Goal: Task Accomplishment & Management: Complete application form

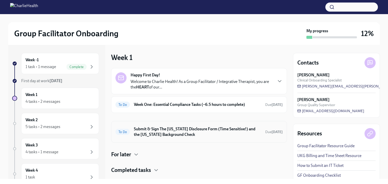
click at [205, 133] on h6 "Submit & Sign The [US_STATE] Disclosure Form (Time Sensitive!) and the [US_STAT…" at bounding box center [197, 132] width 127 height 11
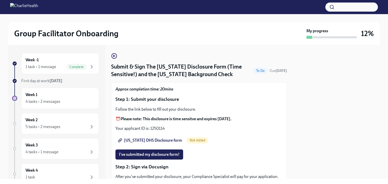
click at [152, 139] on span "[US_STATE] DHS Disclosure form" at bounding box center [150, 140] width 63 height 5
click at [167, 157] on button "I've submitted my disclosure form!" at bounding box center [149, 155] width 68 height 10
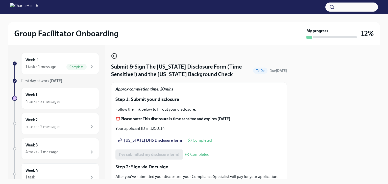
click at [114, 55] on icon "button" at bounding box center [114, 56] width 6 height 6
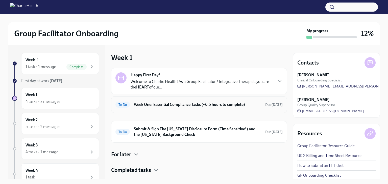
click at [173, 101] on div "To Do Week One: Essential Compliance Tasks (~6.5 hours to complete) Due [DATE]" at bounding box center [198, 105] width 167 height 8
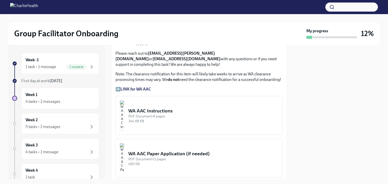
scroll to position [418, 0]
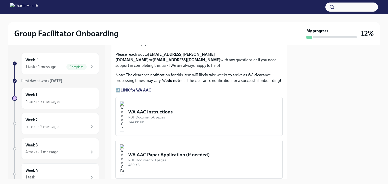
click at [136, 88] on strong "LINK for WA AAC" at bounding box center [135, 90] width 31 height 5
click at [118, 88] on p "➡️ LINK for WA AAC" at bounding box center [198, 91] width 167 height 6
click at [124, 88] on strong "LINK for WA AAC" at bounding box center [135, 90] width 31 height 5
click at [193, 115] on div "PDF Document • 6 pages" at bounding box center [203, 117] width 150 height 5
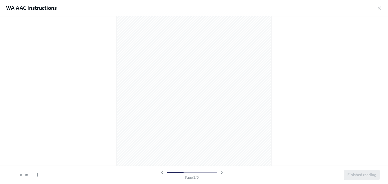
scroll to position [0, 0]
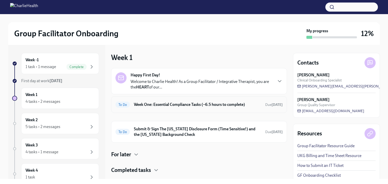
click at [215, 110] on div "To Do Week One: Essential Compliance Tasks (~6.5 hours to complete) Due [DATE]" at bounding box center [199, 104] width 176 height 17
click at [215, 106] on h6 "Week One: Essential Compliance Tasks (~6.5 hours to complete)" at bounding box center [197, 105] width 127 height 6
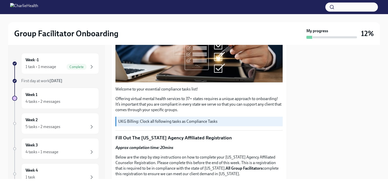
scroll to position [127, 0]
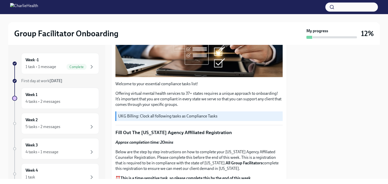
click at [366, 71] on div at bounding box center [336, 112] width 87 height 134
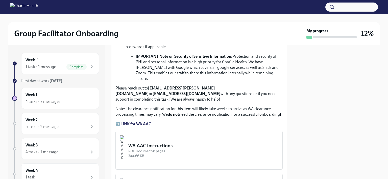
scroll to position [384, 0]
click at [193, 149] on div "PDF Document • 6 pages" at bounding box center [203, 151] width 150 height 5
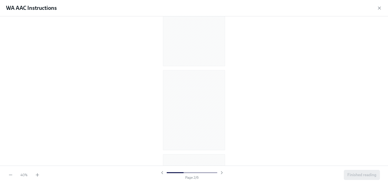
scroll to position [43, 0]
click at [37, 175] on icon "button" at bounding box center [37, 175] width 0 height 3
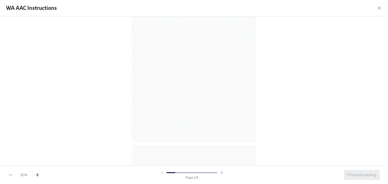
click at [37, 175] on icon "button" at bounding box center [37, 175] width 0 height 3
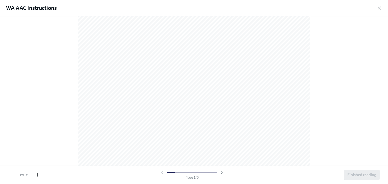
click at [37, 175] on icon "button" at bounding box center [37, 175] width 0 height 3
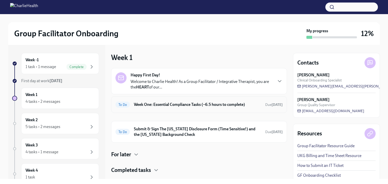
scroll to position [11, 0]
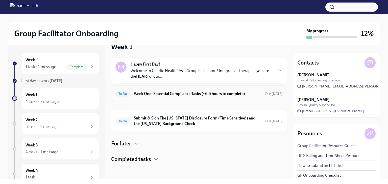
click at [180, 95] on h6 "Week One: Essential Compliance Tasks (~6.5 hours to complete)" at bounding box center [197, 94] width 127 height 6
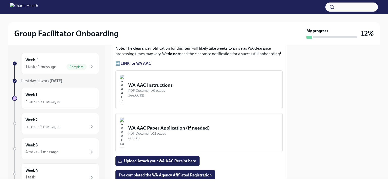
scroll to position [472, 0]
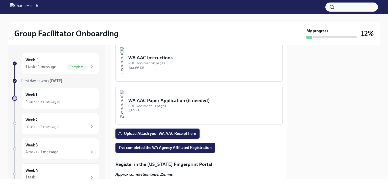
click at [176, 131] on span "Upload Attach your WA AAC Receipt here" at bounding box center [157, 133] width 77 height 5
click at [0, 0] on input "Upload Attach your WA AAC Receipt here" at bounding box center [0, 0] width 0 height 0
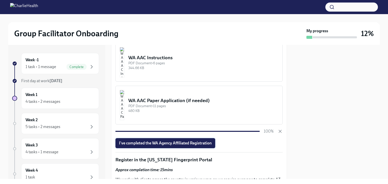
click at [193, 141] on span "I've completed the WA Agency Affiliated Registration" at bounding box center [165, 143] width 93 height 5
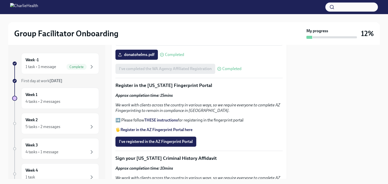
scroll to position [551, 0]
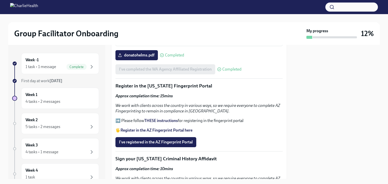
click at [166, 128] on strong "Register in the AZ Fingerprint Portal here" at bounding box center [156, 130] width 72 height 5
click at [168, 140] on span "I've registered in the AZ Fingerprint Portal" at bounding box center [156, 142] width 74 height 5
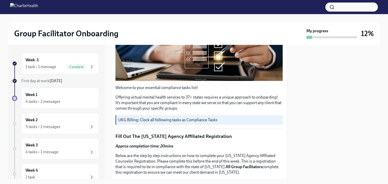
scroll to position [236, 18]
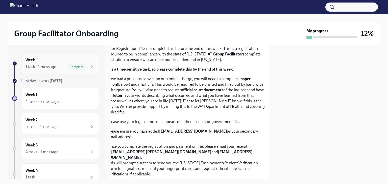
click at [83, 71] on div "Week -1 1 task • 1 message Complete" at bounding box center [60, 63] width 78 height 21
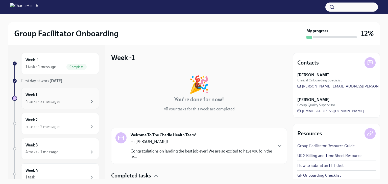
click at [49, 101] on div "4 tasks • 2 messages" at bounding box center [43, 102] width 35 height 6
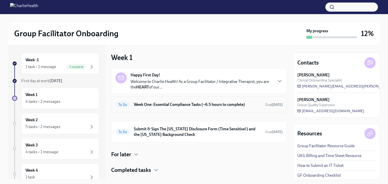
click at [175, 107] on h6 "Week One: Essential Compliance Tasks (~6.5 hours to complete)" at bounding box center [197, 105] width 127 height 6
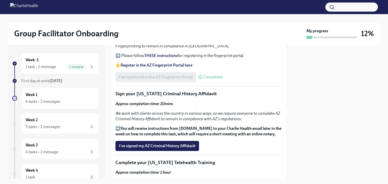
scroll to position [646, 0]
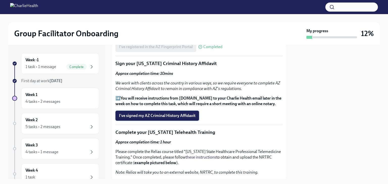
click at [176, 113] on span "I've signed my AZ Criminal History Affidavit" at bounding box center [157, 115] width 77 height 5
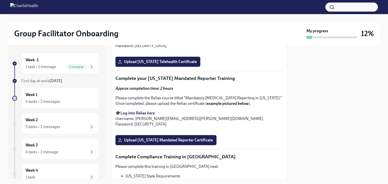
scroll to position [808, 0]
